Goal: Task Accomplishment & Management: Manage account settings

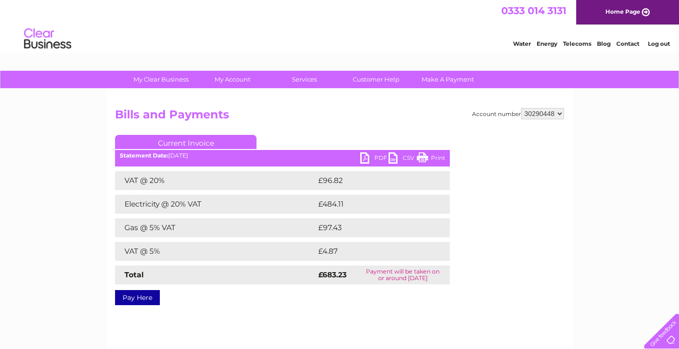
click at [521, 108] on select "337228 382500 439338 442724 442887 444861 444869 445778 447015 452092 452130 45…" at bounding box center [542, 113] width 43 height 11
select select "30290449"
click option "30290449" at bounding box center [0, 0] width 0 height 0
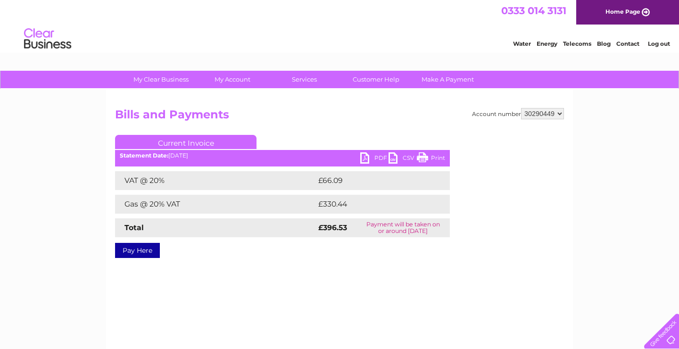
click at [382, 158] on link "PDF" at bounding box center [374, 159] width 28 height 14
click at [521, 108] on select "337228 382500 439338 442724 442887 444861 444869 445778 447015 452092 452130 45…" at bounding box center [542, 113] width 43 height 11
select select "30290443"
click option "30290443" at bounding box center [0, 0] width 0 height 0
click at [379, 154] on link "PDF" at bounding box center [374, 159] width 28 height 14
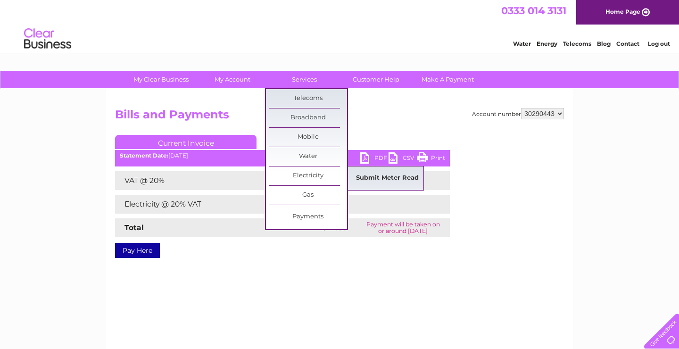
click at [384, 176] on link "Submit Meter Read" at bounding box center [387, 178] width 78 height 19
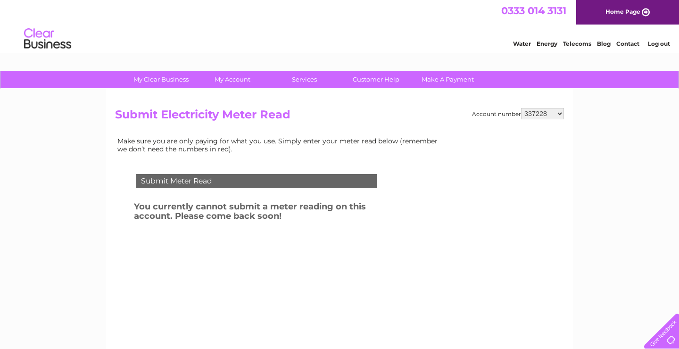
click at [521, 108] on select "337228 382500 439338 442724 442887 444861 444869 445778 447015 452092 452130 45…" at bounding box center [542, 113] width 43 height 11
select select "30290443"
click option "30290443" at bounding box center [0, 0] width 0 height 0
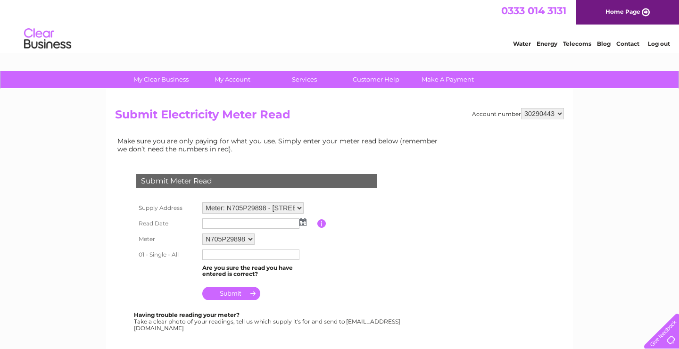
click at [300, 223] on img at bounding box center [302, 222] width 7 height 8
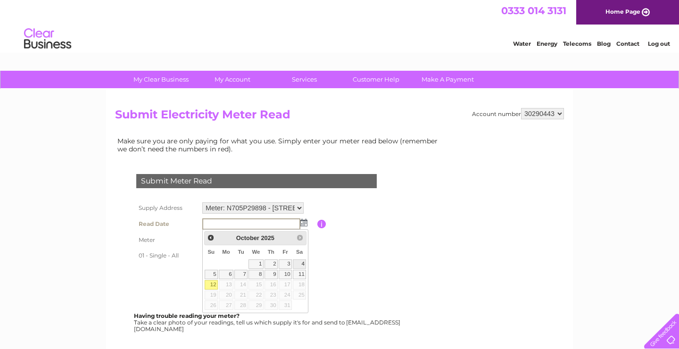
click at [303, 267] on link "4" at bounding box center [299, 263] width 13 height 9
type input "2025/10/04"
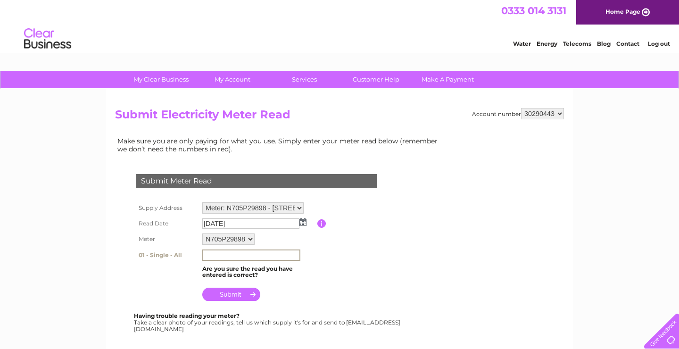
click at [227, 254] on input "text" at bounding box center [251, 254] width 98 height 11
type input "41968"
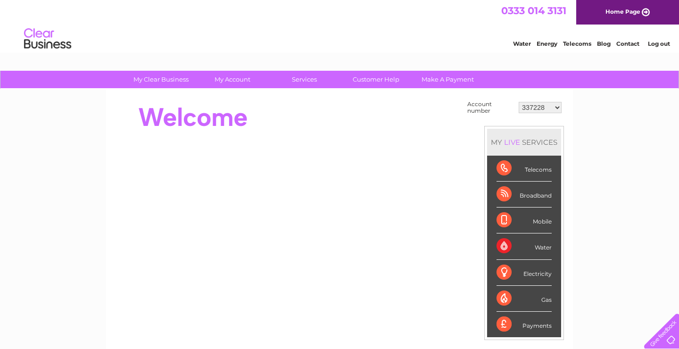
click at [518, 102] on select "337228 382500 439338 442724 442887 444861 444869 445778 447015 452092 452130 45…" at bounding box center [539, 107] width 43 height 11
select select "442887"
click option "442887" at bounding box center [0, 0] width 0 height 0
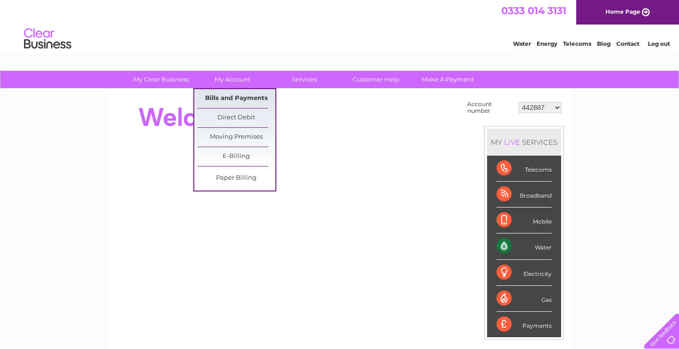
click at [230, 96] on link "Bills and Payments" at bounding box center [236, 98] width 78 height 19
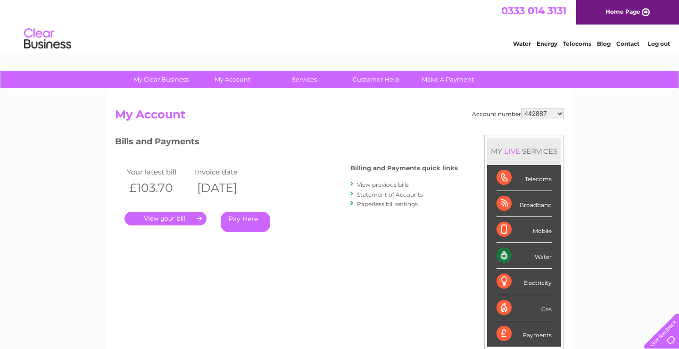
click at [186, 221] on link "." at bounding box center [165, 219] width 82 height 14
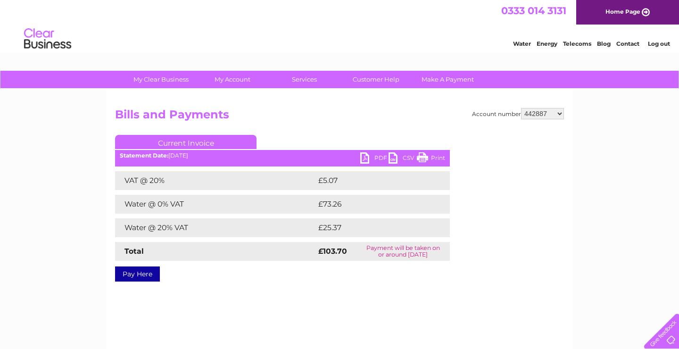
click at [381, 157] on link "PDF" at bounding box center [374, 159] width 28 height 14
